Goal: Task Accomplishment & Management: Use online tool/utility

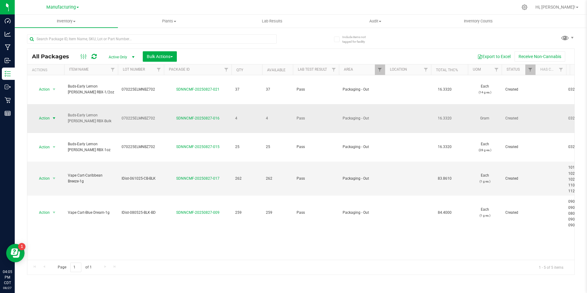
click at [54, 116] on span "select" at bounding box center [54, 118] width 5 height 5
click at [50, 146] on li "Locate package" at bounding box center [53, 147] width 39 height 9
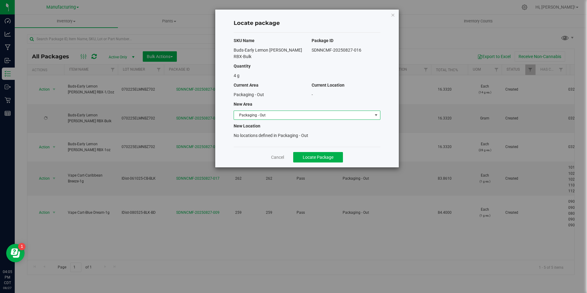
click at [270, 111] on span "Packaging - Out" at bounding box center [303, 115] width 138 height 9
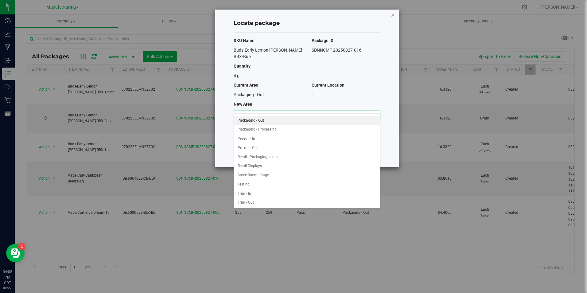
scroll to position [172, 0]
click at [261, 164] on li "Retail Displays" at bounding box center [307, 165] width 146 height 9
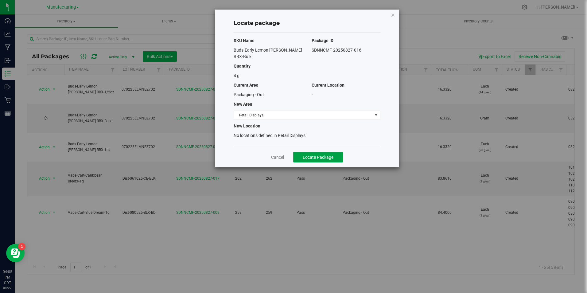
click at [322, 155] on span "Locate Package" at bounding box center [317, 157] width 31 height 5
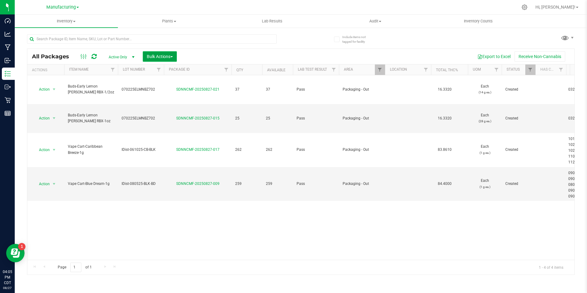
click at [171, 57] on span "Bulk Actions" at bounding box center [160, 56] width 26 height 5
click at [165, 78] on div "Add to outbound order" at bounding box center [171, 82] width 50 height 10
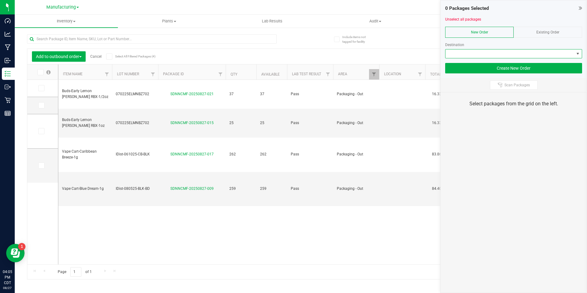
click at [500, 54] on span at bounding box center [509, 53] width 129 height 9
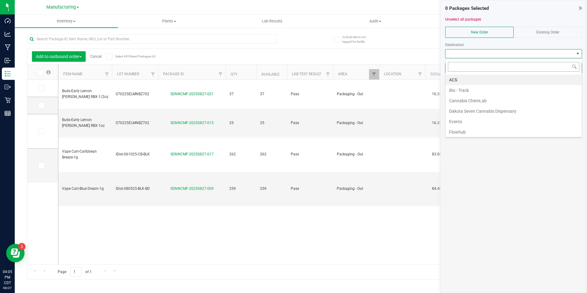
scroll to position [9, 137]
click at [461, 129] on li "Flowhub" at bounding box center [513, 132] width 136 height 10
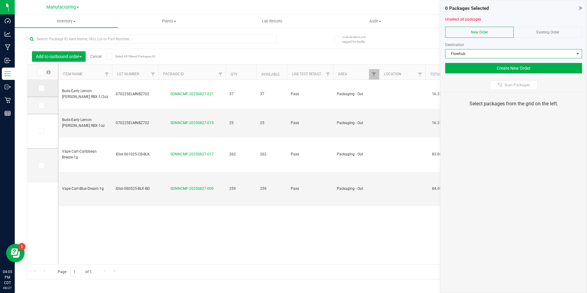
click at [41, 88] on icon at bounding box center [41, 88] width 4 height 0
click at [0, 0] on input "checkbox" at bounding box center [0, 0] width 0 height 0
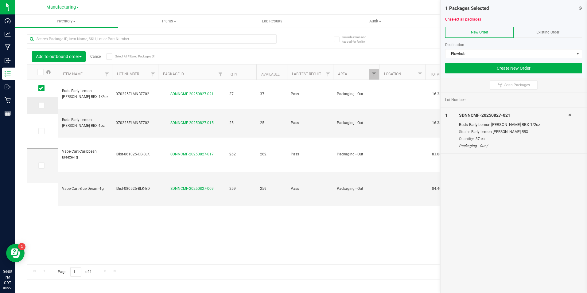
click at [43, 105] on span at bounding box center [41, 105] width 6 height 6
click at [0, 0] on input "checkbox" at bounding box center [0, 0] width 0 height 0
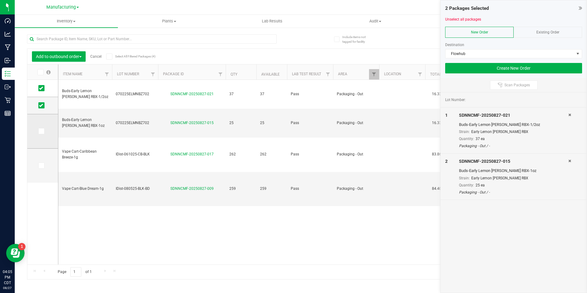
click at [40, 131] on icon at bounding box center [41, 131] width 4 height 0
click at [0, 0] on input "checkbox" at bounding box center [0, 0] width 0 height 0
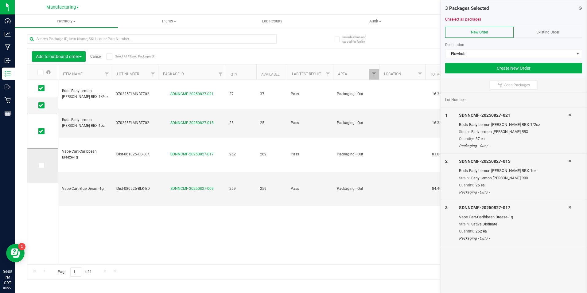
click at [42, 165] on icon at bounding box center [41, 165] width 4 height 0
click at [0, 0] on input "checkbox" at bounding box center [0, 0] width 0 height 0
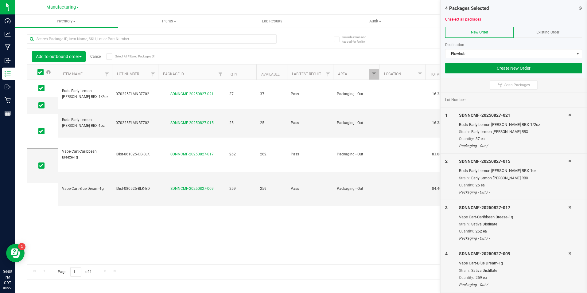
click at [463, 68] on button "Create New Order" at bounding box center [513, 68] width 137 height 10
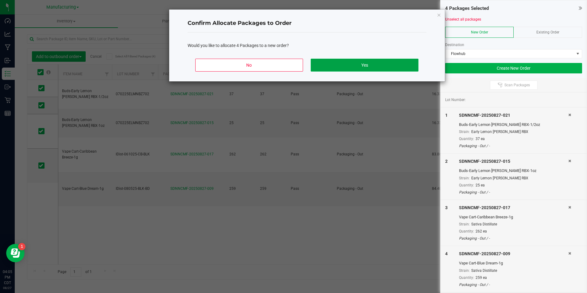
click at [358, 66] on button "Yes" at bounding box center [363, 65] width 107 height 13
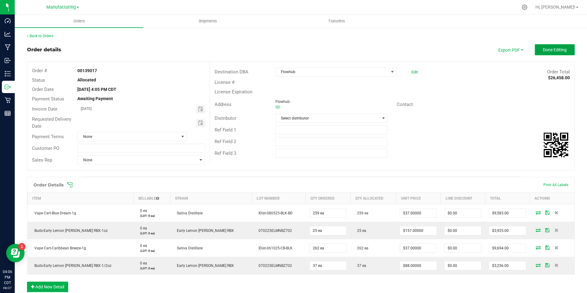
click at [547, 50] on span "Done Editing" at bounding box center [554, 49] width 24 height 5
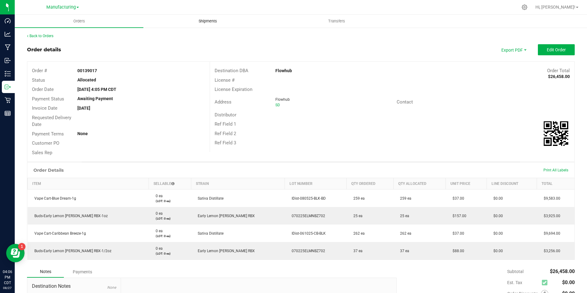
click at [213, 21] on span "Shipments" at bounding box center [207, 21] width 35 height 6
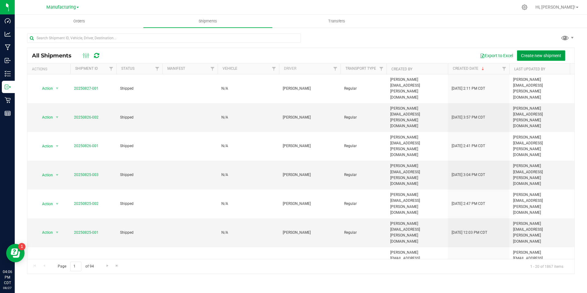
click at [529, 53] on span "Create new shipment" at bounding box center [541, 55] width 40 height 5
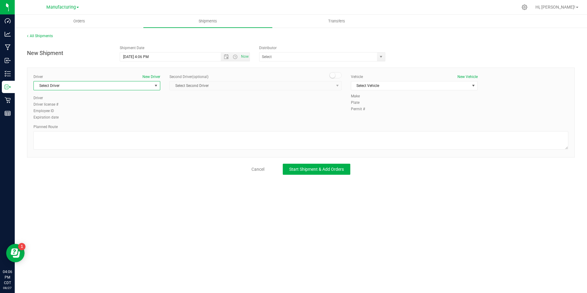
click at [138, 87] on span "Select Driver" at bounding box center [93, 85] width 118 height 9
click at [54, 157] on span "[PERSON_NAME]" at bounding box center [51, 157] width 28 height 8
click at [389, 82] on span "Select Vehicle" at bounding box center [410, 85] width 118 height 9
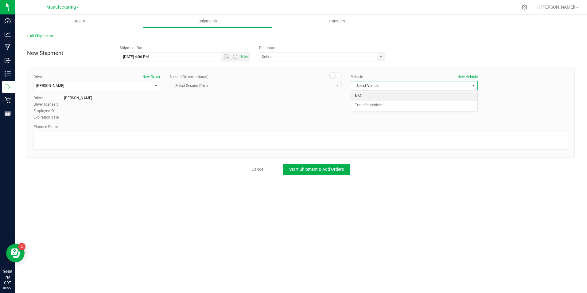
click at [369, 96] on li "N/A" at bounding box center [414, 95] width 126 height 9
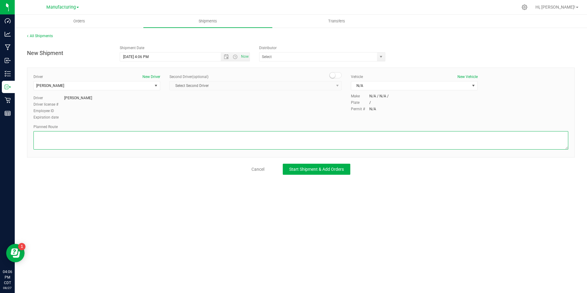
click at [146, 134] on textarea at bounding box center [300, 140] width 534 height 18
type textarea "Packaging to Stock Room/Flowhub"
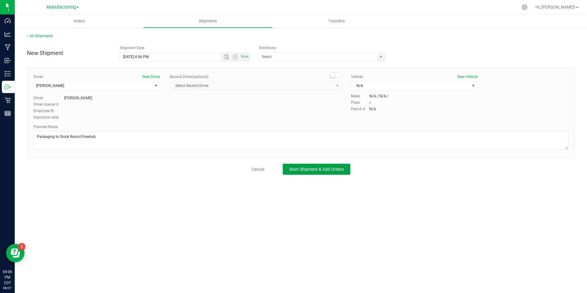
click at [292, 169] on span "Start Shipment & Add Orders" at bounding box center [316, 169] width 55 height 5
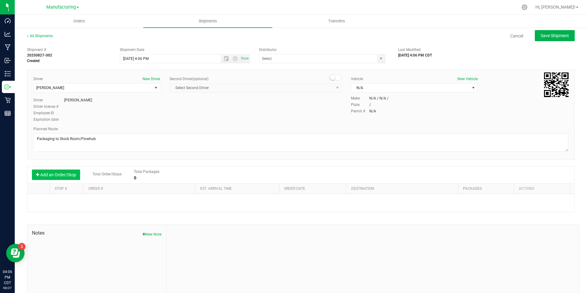
click at [40, 173] on button "Add an Order/Stop" at bounding box center [56, 174] width 48 height 10
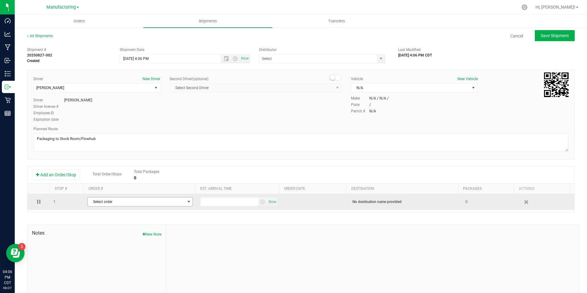
click at [125, 200] on span "Select order" at bounding box center [136, 201] width 97 height 9
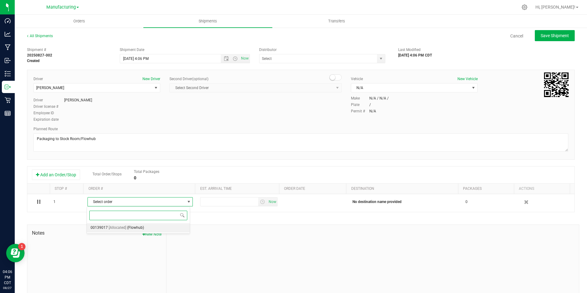
click at [128, 225] on span "(Flowhub)" at bounding box center [135, 228] width 17 height 8
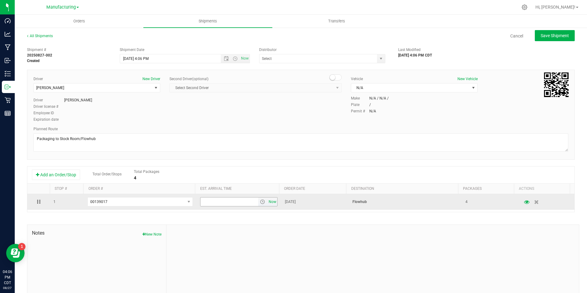
click at [267, 203] on span "Now" at bounding box center [272, 201] width 10 height 9
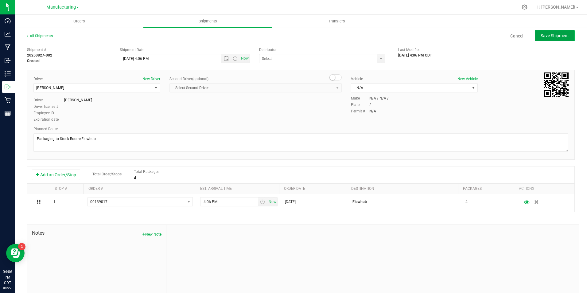
click at [540, 35] on span "Save Shipment" at bounding box center [554, 35] width 28 height 5
type input "[DATE] 9:06 PM"
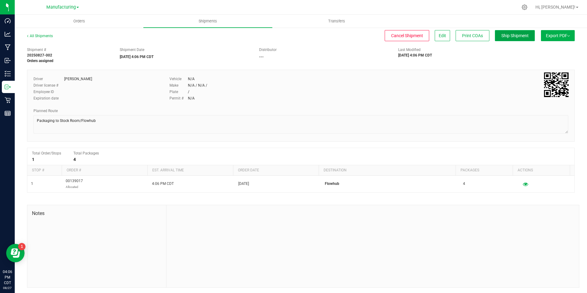
click at [513, 34] on span "Ship Shipment" at bounding box center [514, 35] width 27 height 5
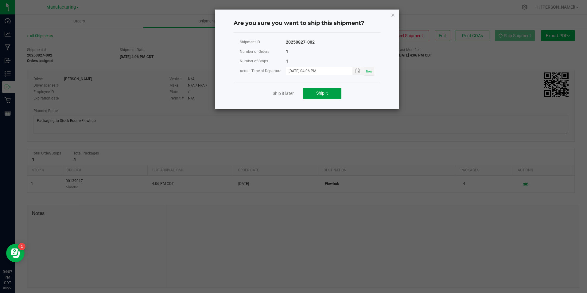
click at [318, 94] on span "Ship it" at bounding box center [322, 92] width 12 height 5
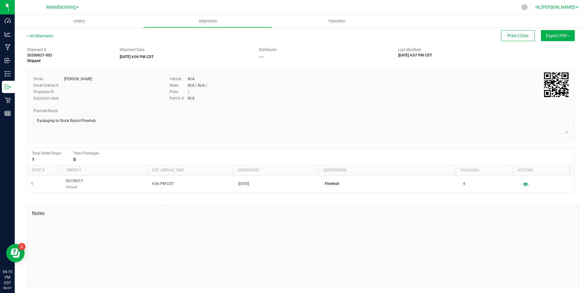
click at [567, 6] on span "Hi, [PERSON_NAME]!" at bounding box center [555, 7] width 40 height 5
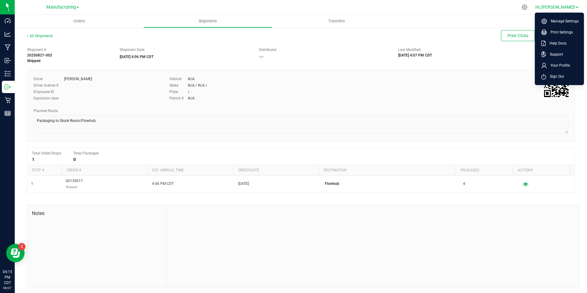
click at [551, 77] on span "Sign Out" at bounding box center [555, 76] width 18 height 6
